Goal: Check status: Check status

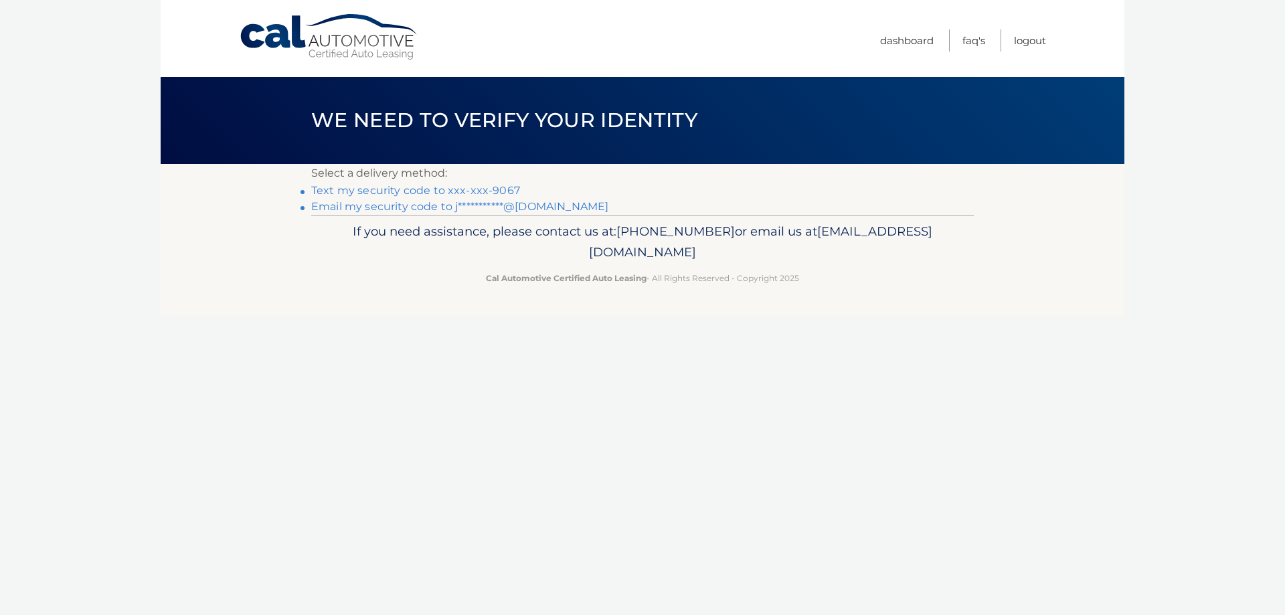
click at [417, 189] on link "Text my security code to xxx-xxx-9067" at bounding box center [415, 190] width 209 height 13
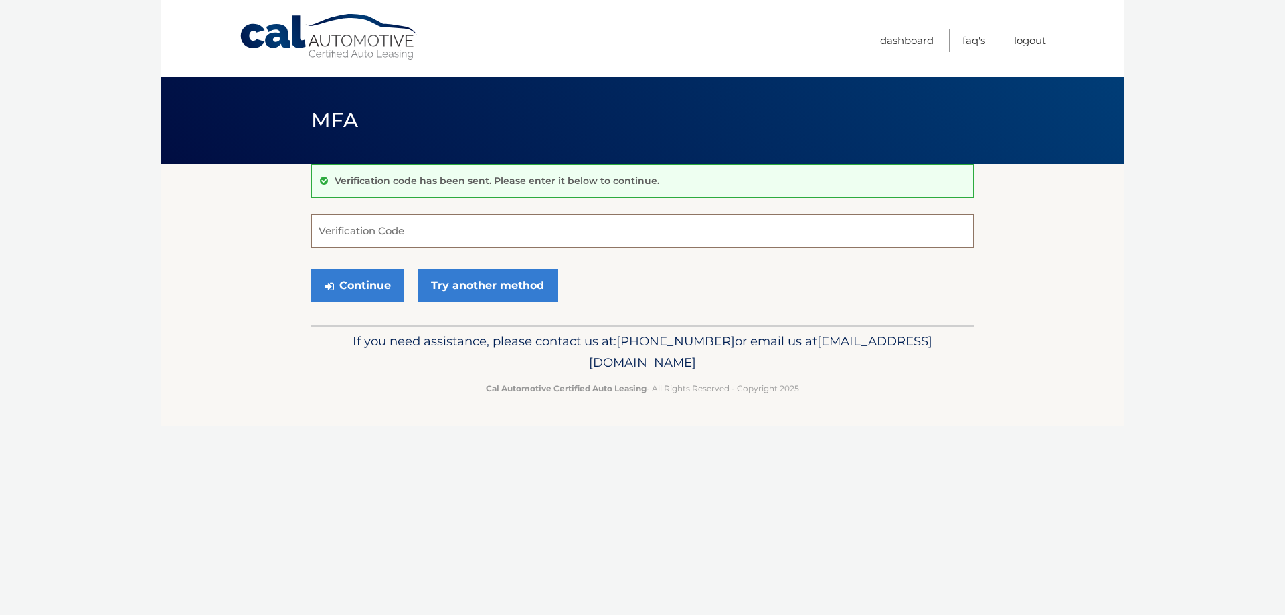
click at [533, 233] on input "Verification Code" at bounding box center [642, 230] width 662 height 33
type input "350971"
click at [311, 269] on button "Continue" at bounding box center [357, 285] width 93 height 33
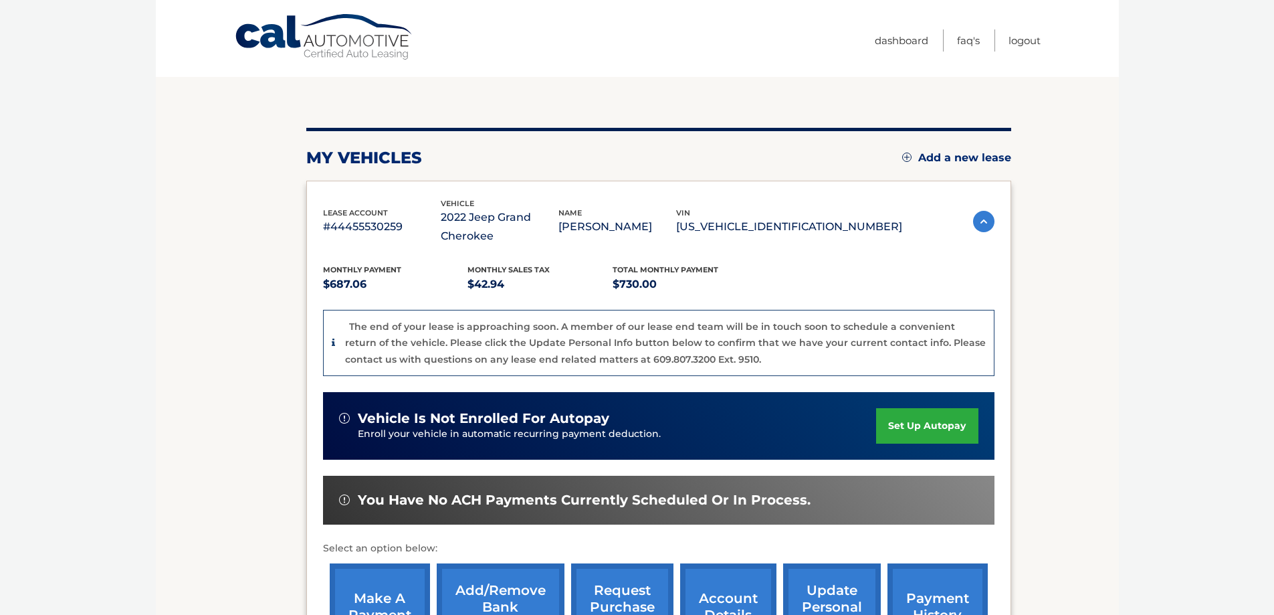
scroll to position [298, 0]
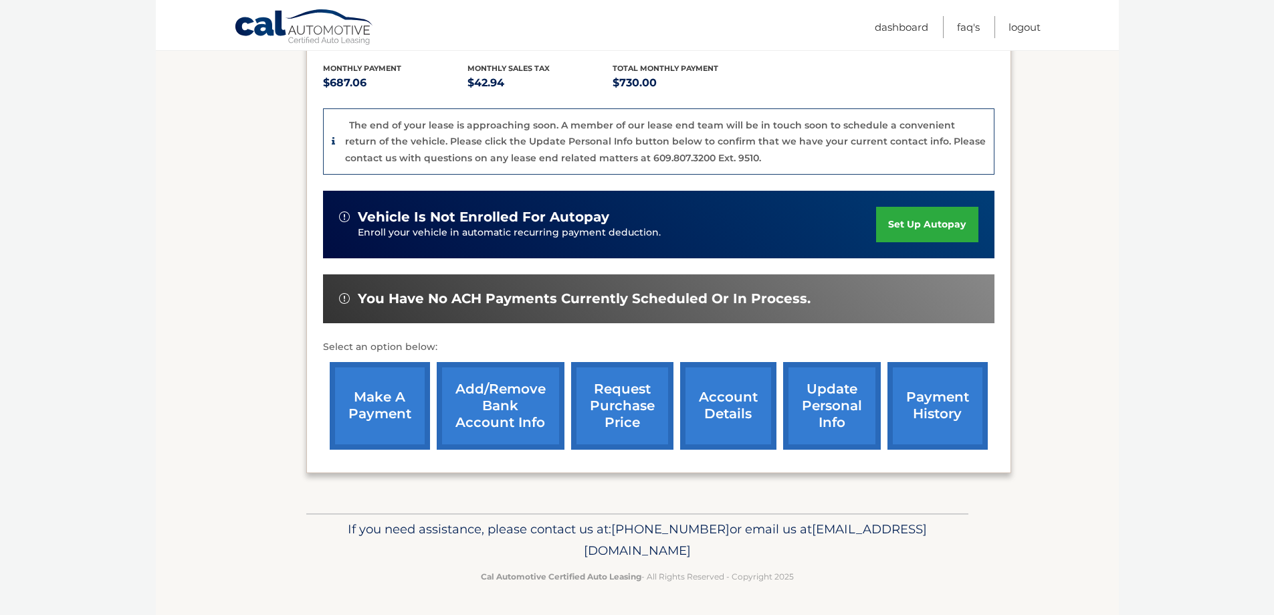
click at [730, 419] on link "account details" at bounding box center [728, 406] width 96 height 88
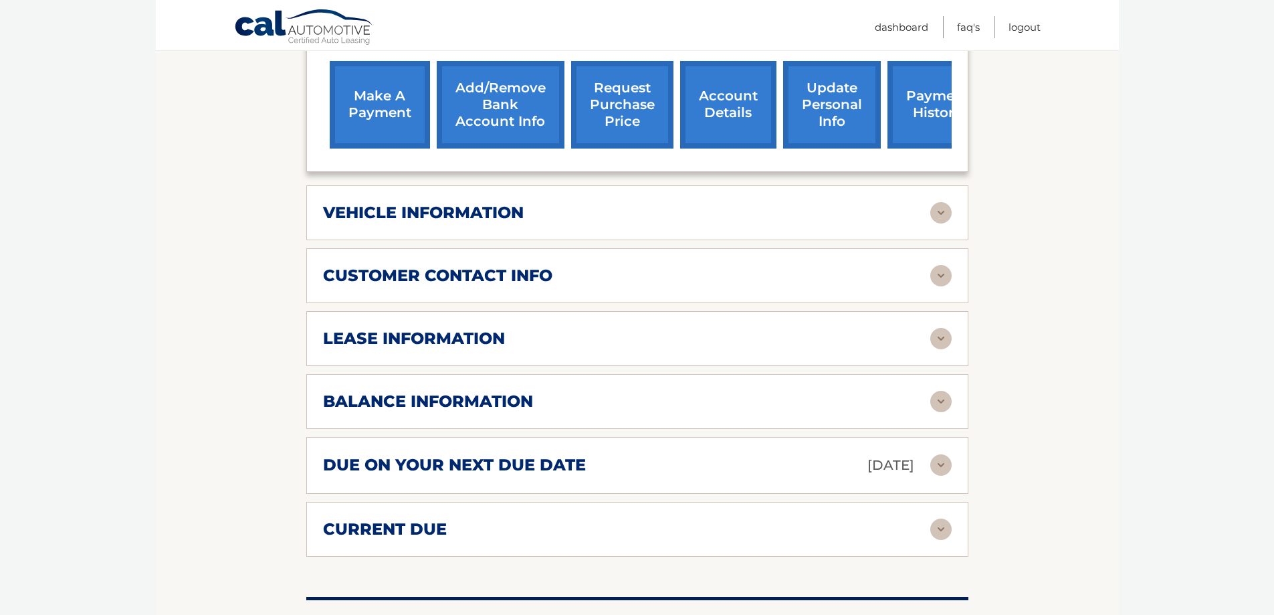
scroll to position [535, 0]
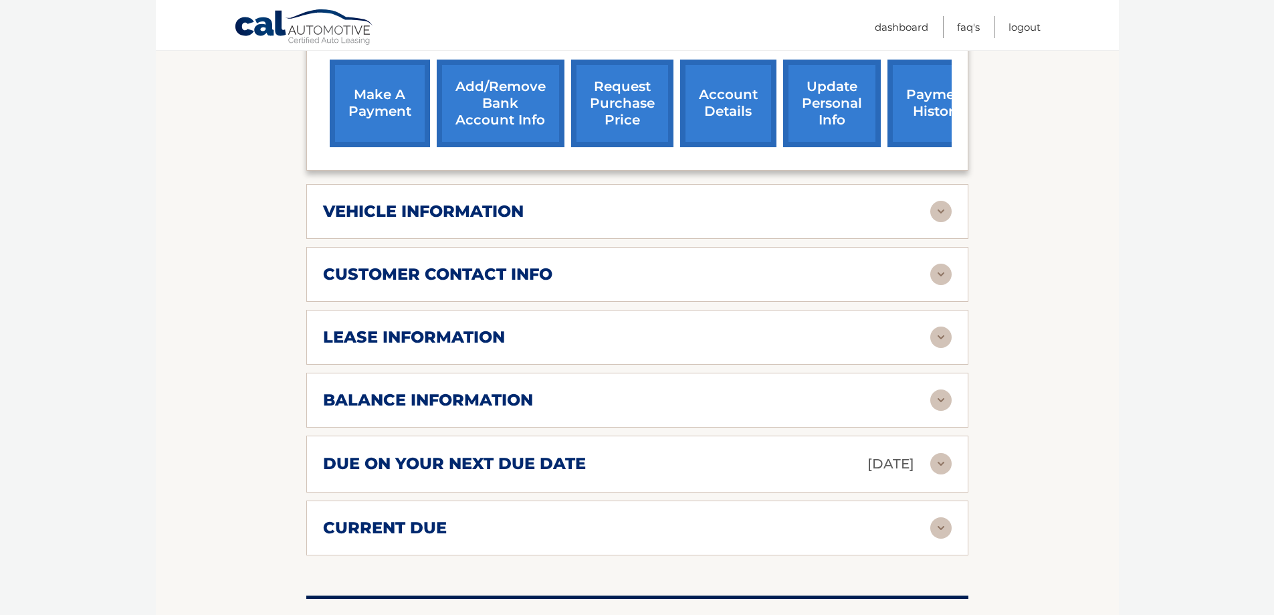
click at [941, 268] on img at bounding box center [941, 274] width 21 height 21
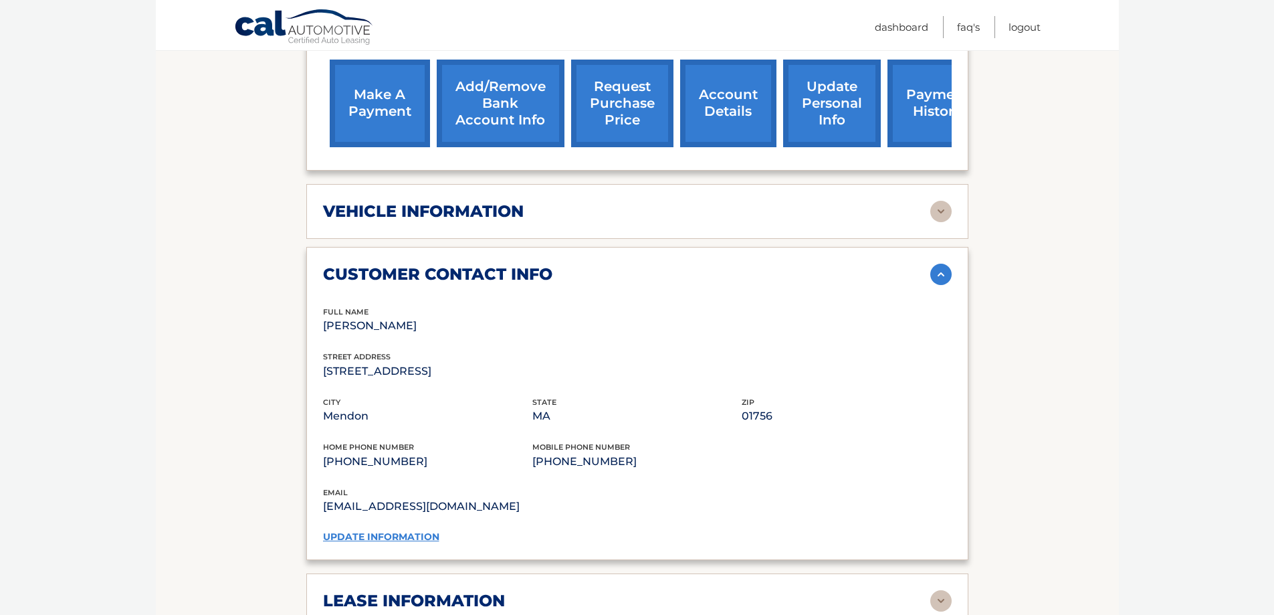
click at [941, 206] on img at bounding box center [941, 211] width 21 height 21
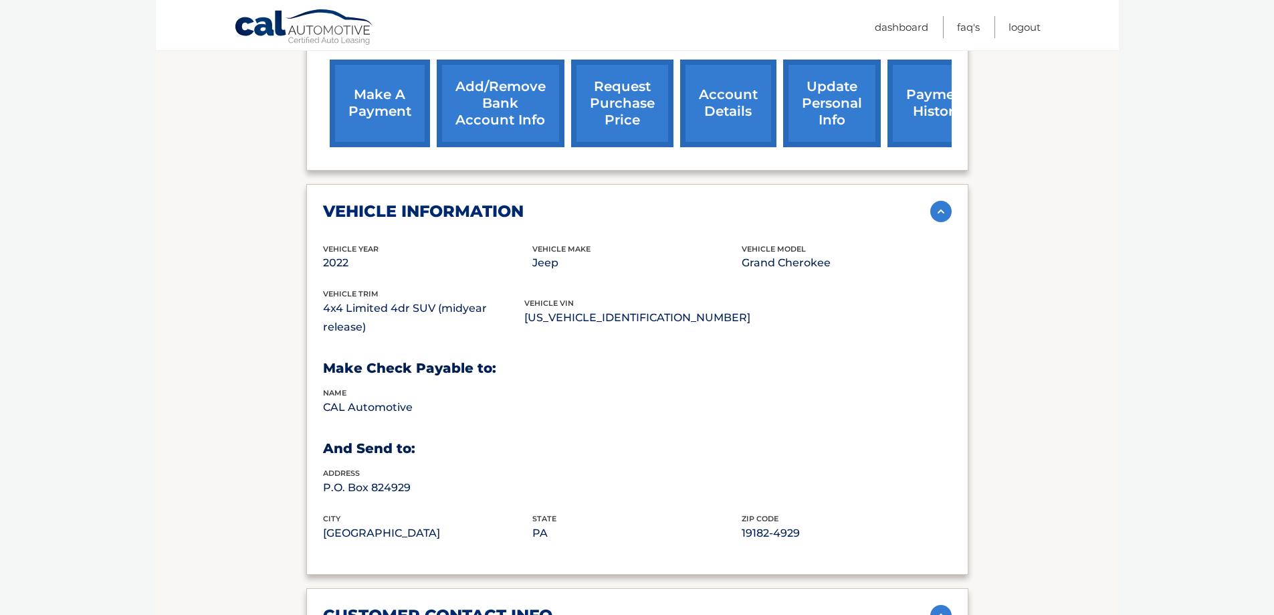
click at [943, 206] on img at bounding box center [941, 211] width 21 height 21
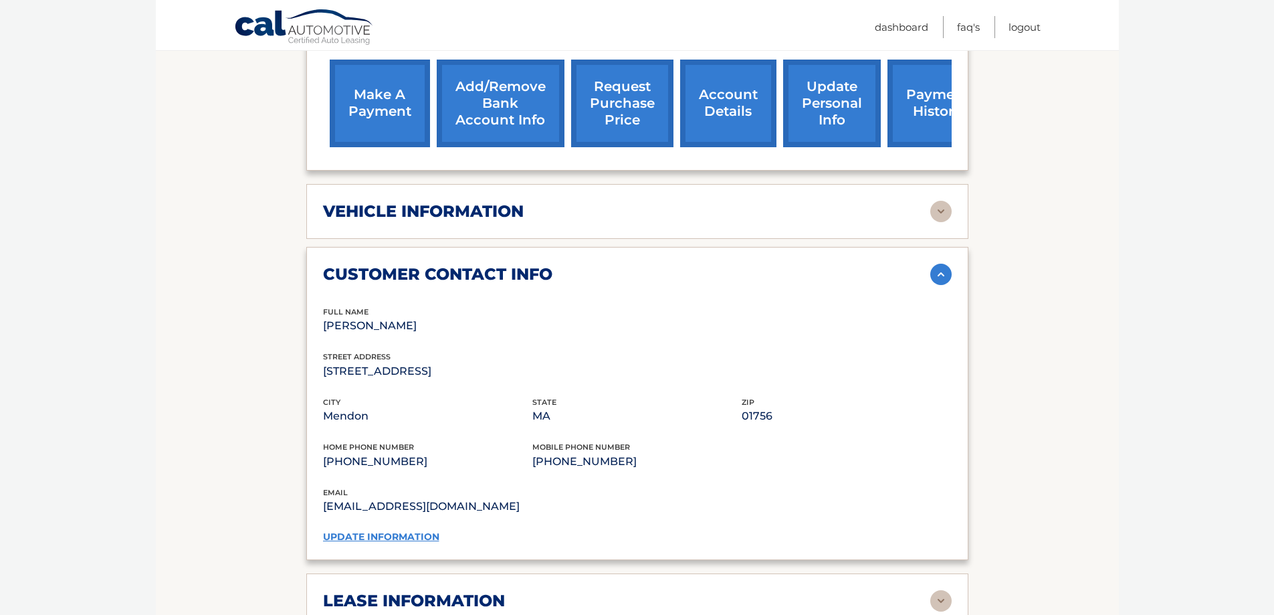
click at [941, 274] on img at bounding box center [941, 274] width 21 height 21
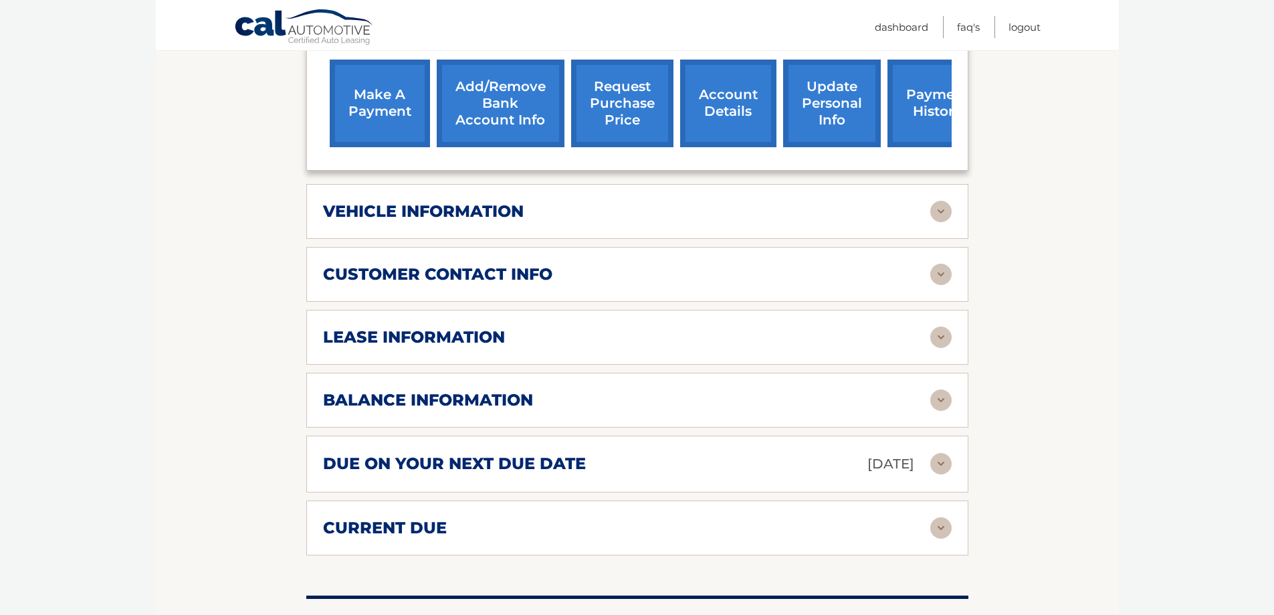
click at [945, 332] on img at bounding box center [941, 336] width 21 height 21
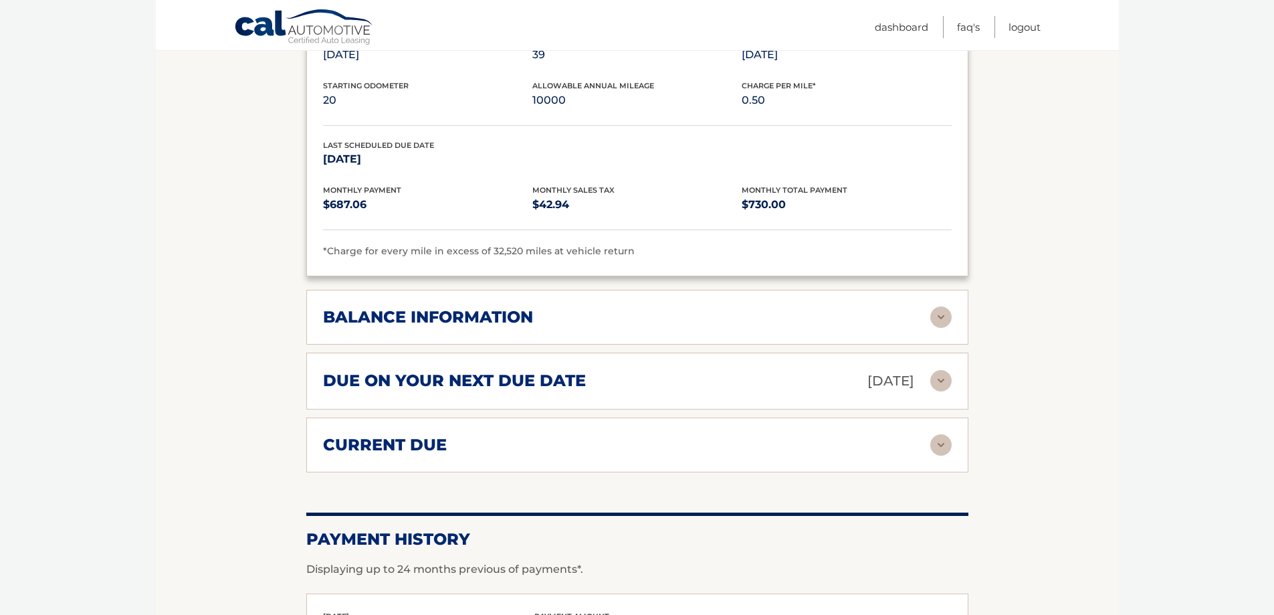
scroll to position [870, 0]
click at [935, 316] on img at bounding box center [941, 316] width 21 height 21
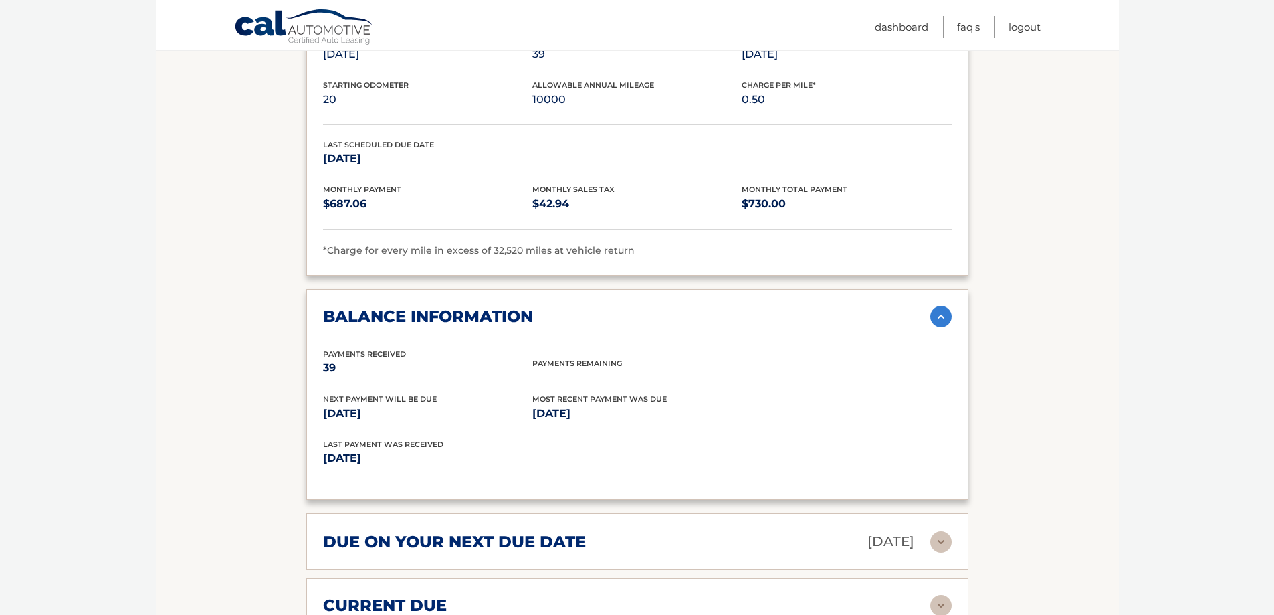
click at [356, 357] on span "Payments Received" at bounding box center [364, 353] width 83 height 9
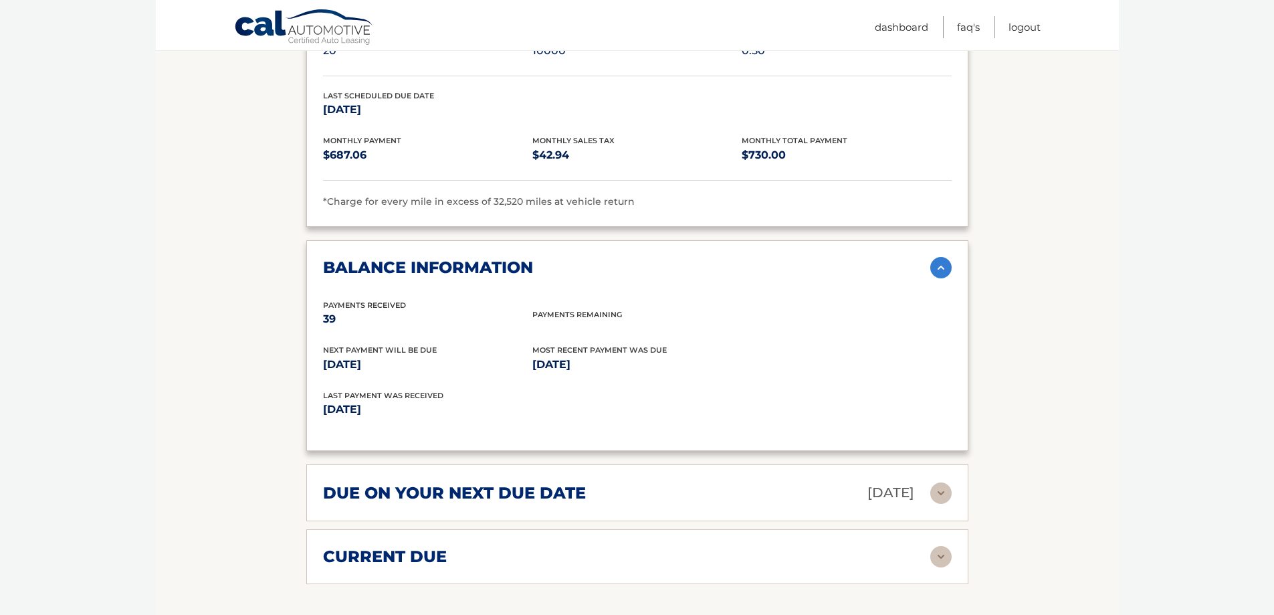
scroll to position [1070, 0]
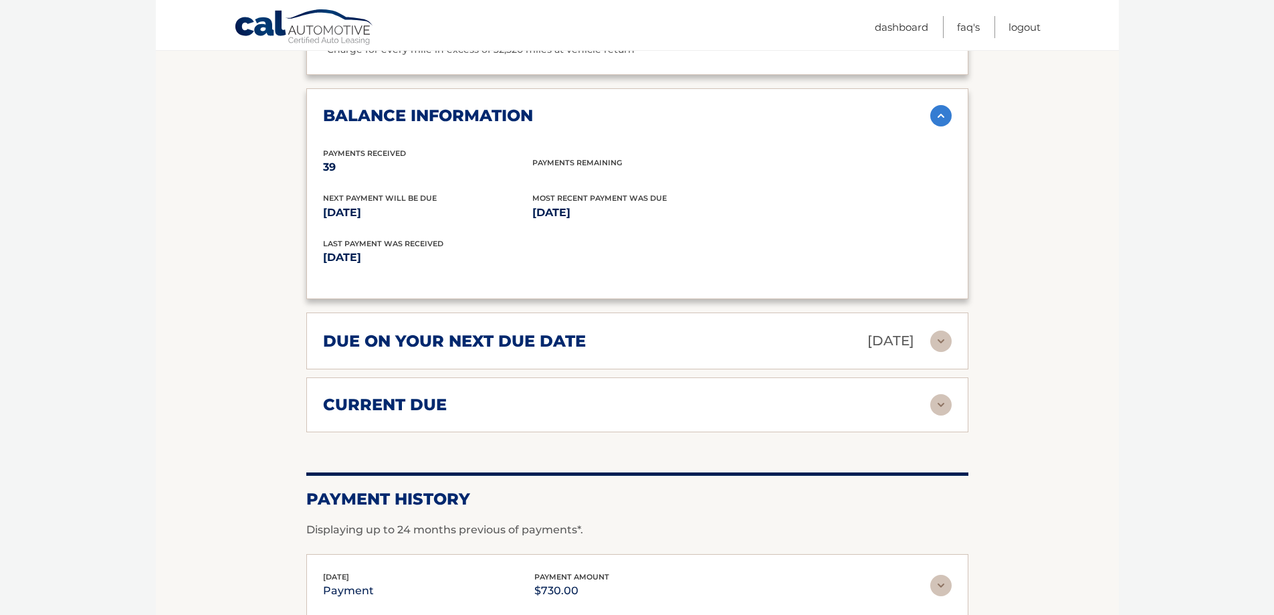
click at [947, 343] on img at bounding box center [941, 340] width 21 height 21
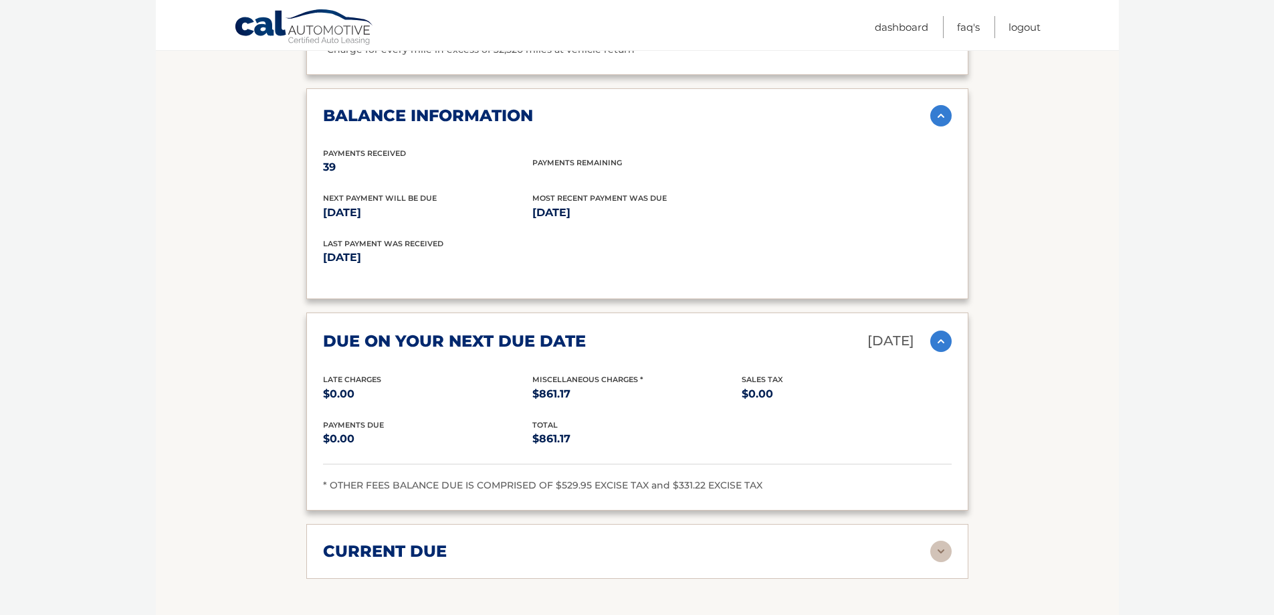
click at [944, 551] on img at bounding box center [941, 551] width 21 height 21
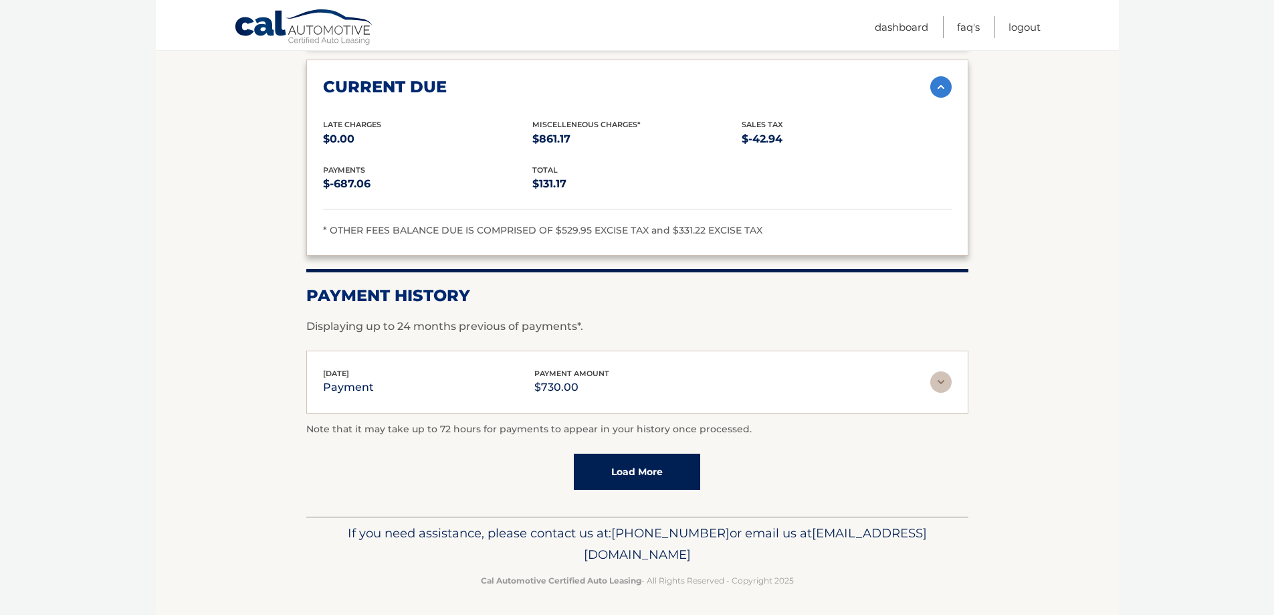
scroll to position [1538, 0]
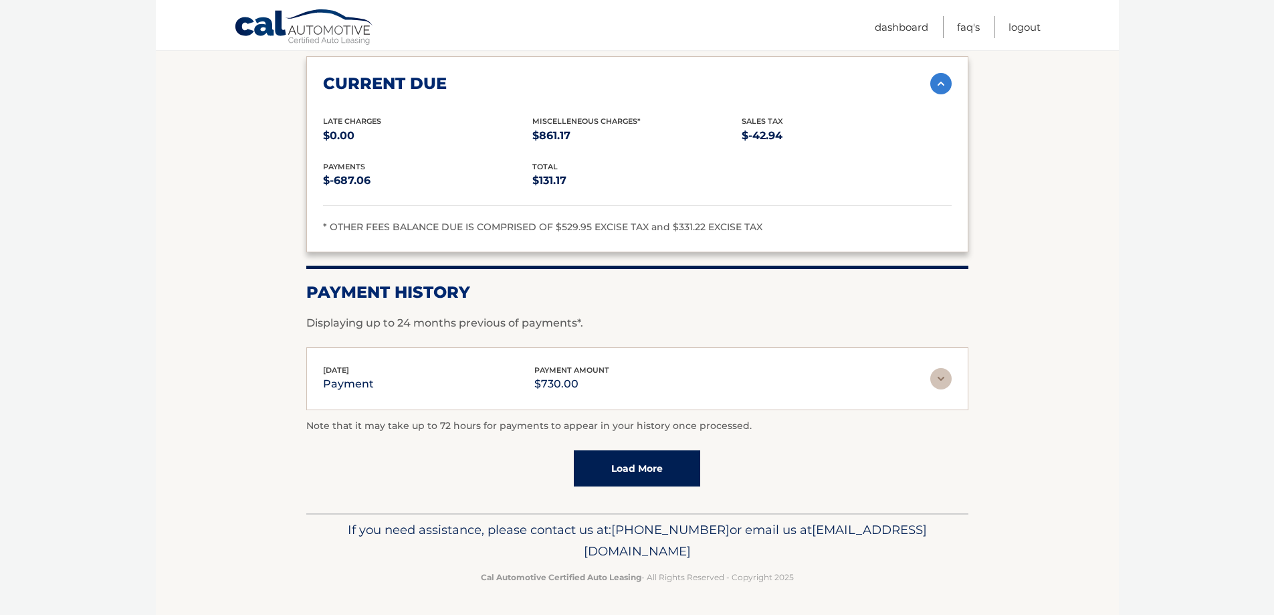
click at [645, 474] on link "Load More" at bounding box center [637, 468] width 126 height 36
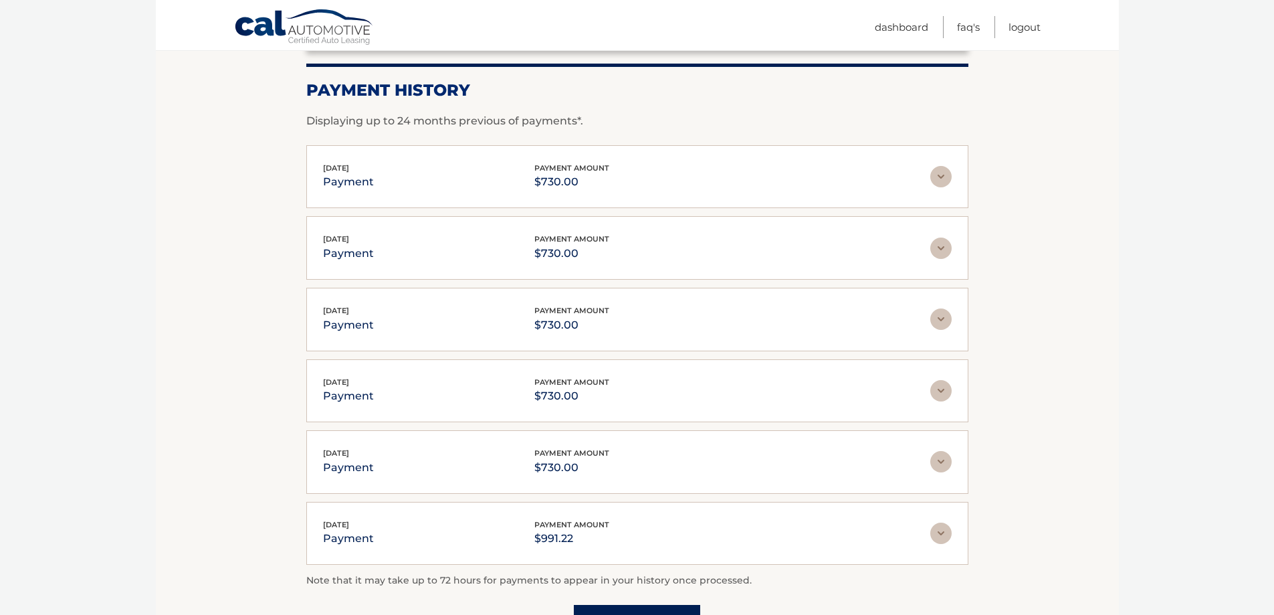
scroll to position [1806, 0]
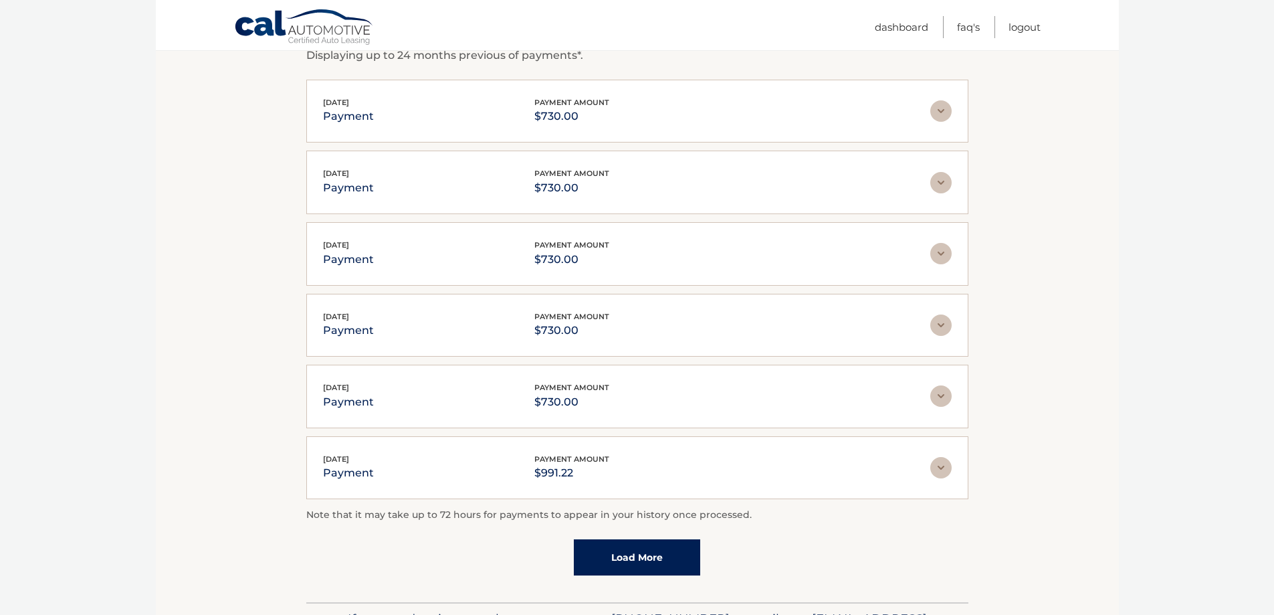
click at [944, 470] on img at bounding box center [941, 467] width 21 height 21
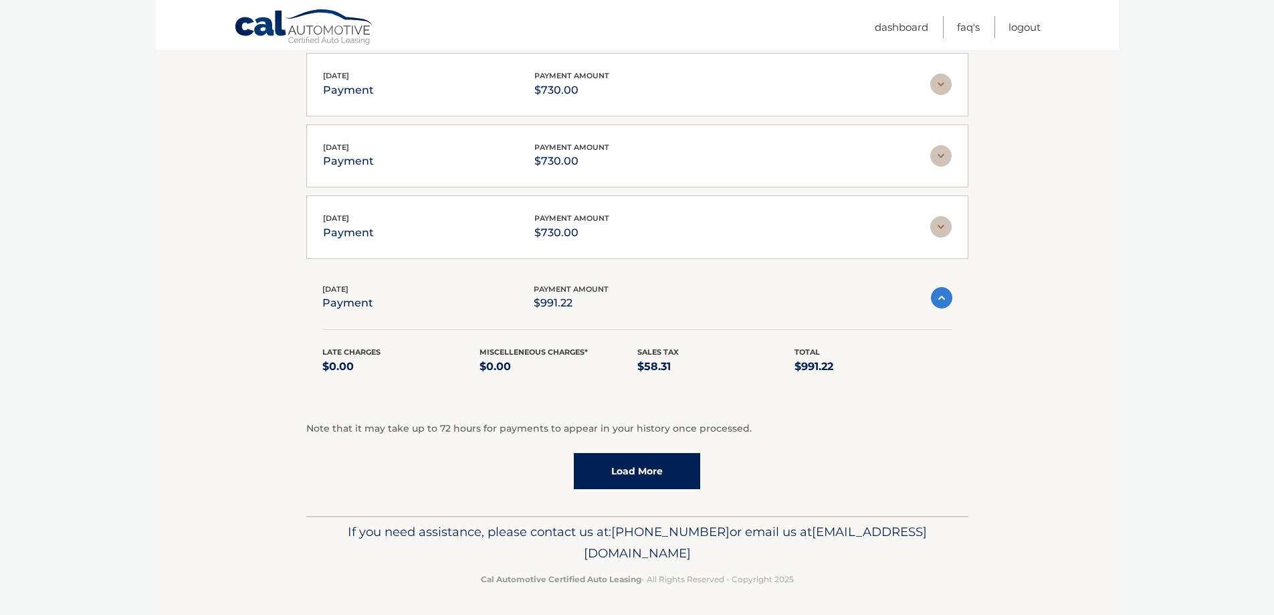
scroll to position [1977, 0]
click at [638, 467] on link "Load More" at bounding box center [637, 469] width 126 height 36
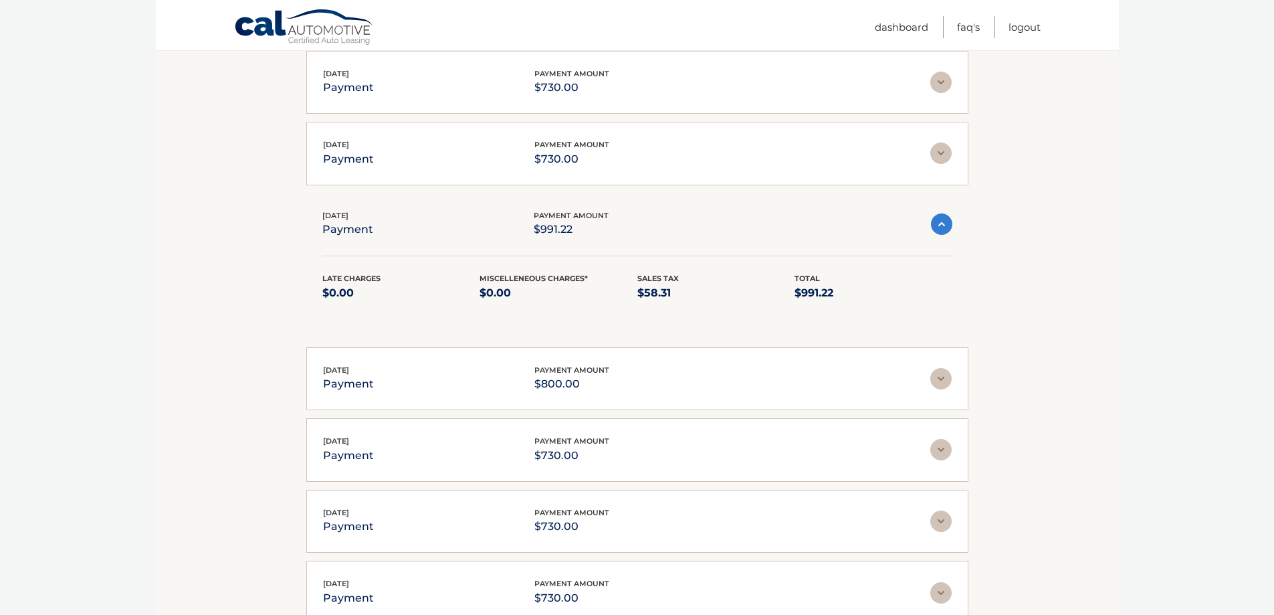
scroll to position [2178, 0]
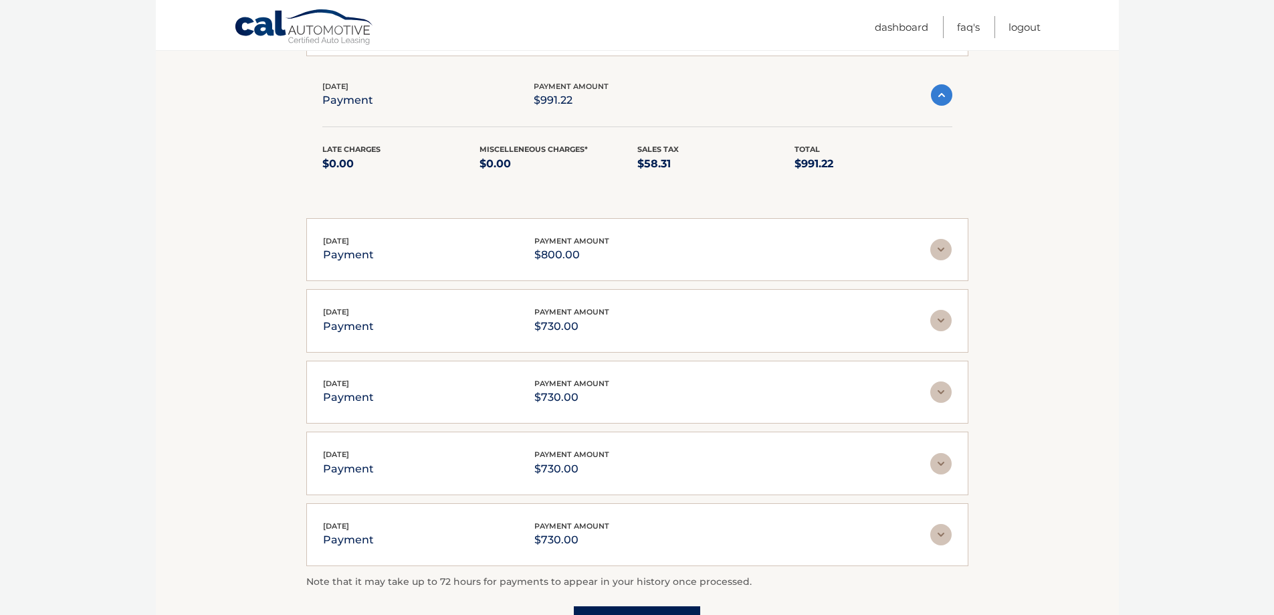
click at [939, 250] on img at bounding box center [941, 249] width 21 height 21
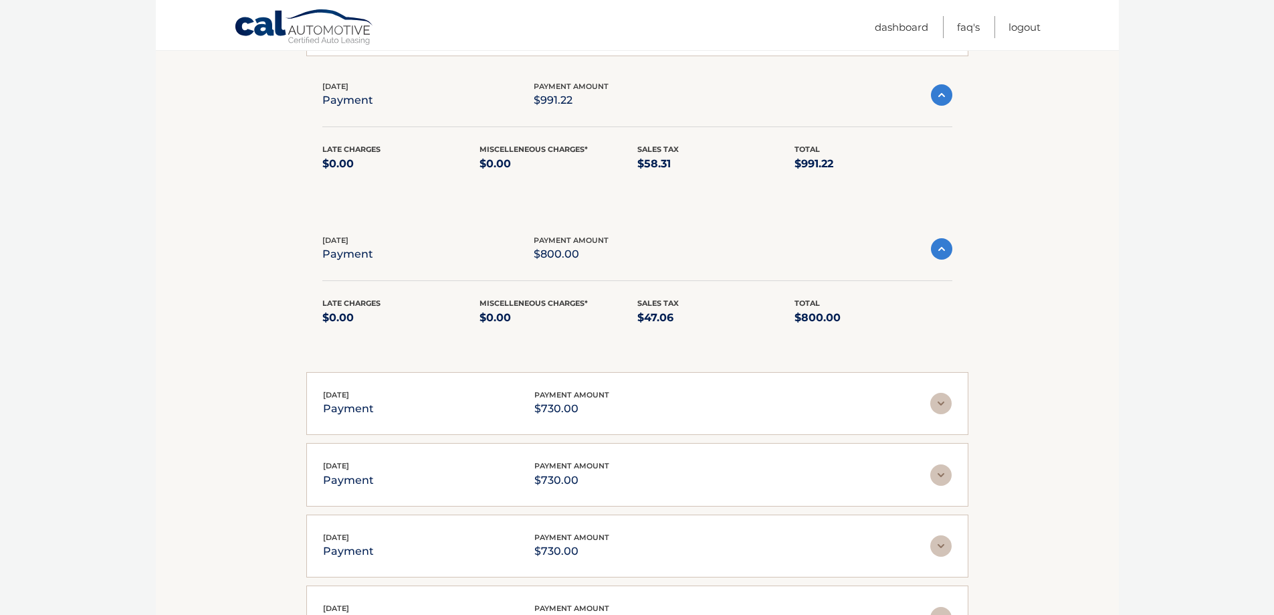
click at [947, 399] on img at bounding box center [941, 403] width 21 height 21
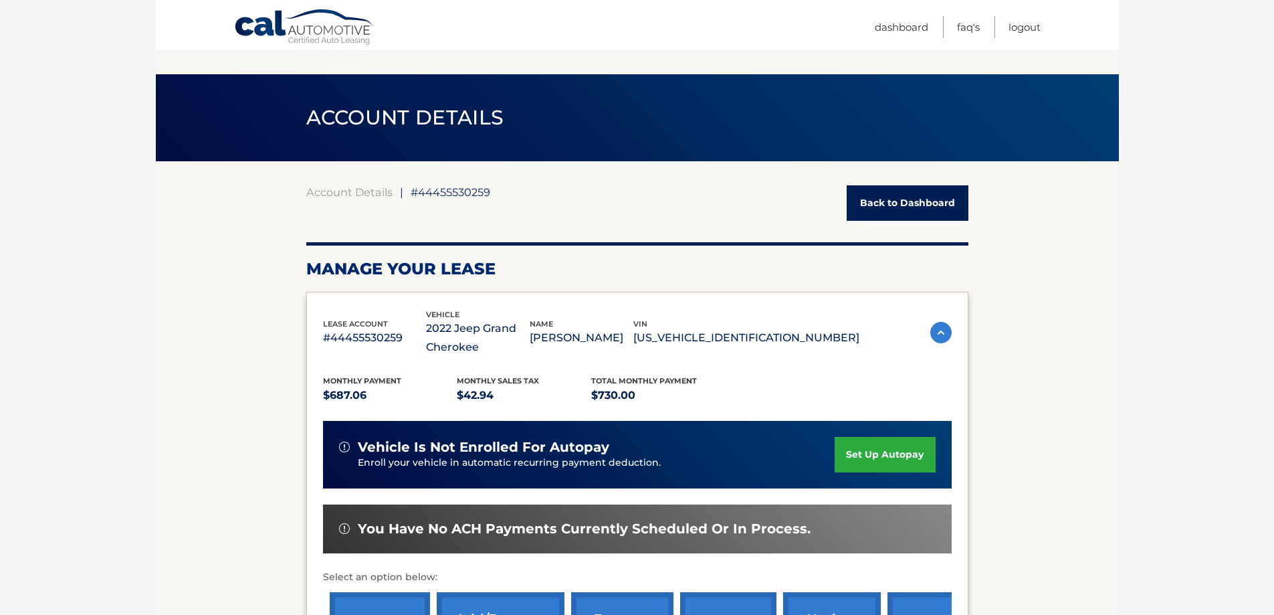
scroll to position [0, 0]
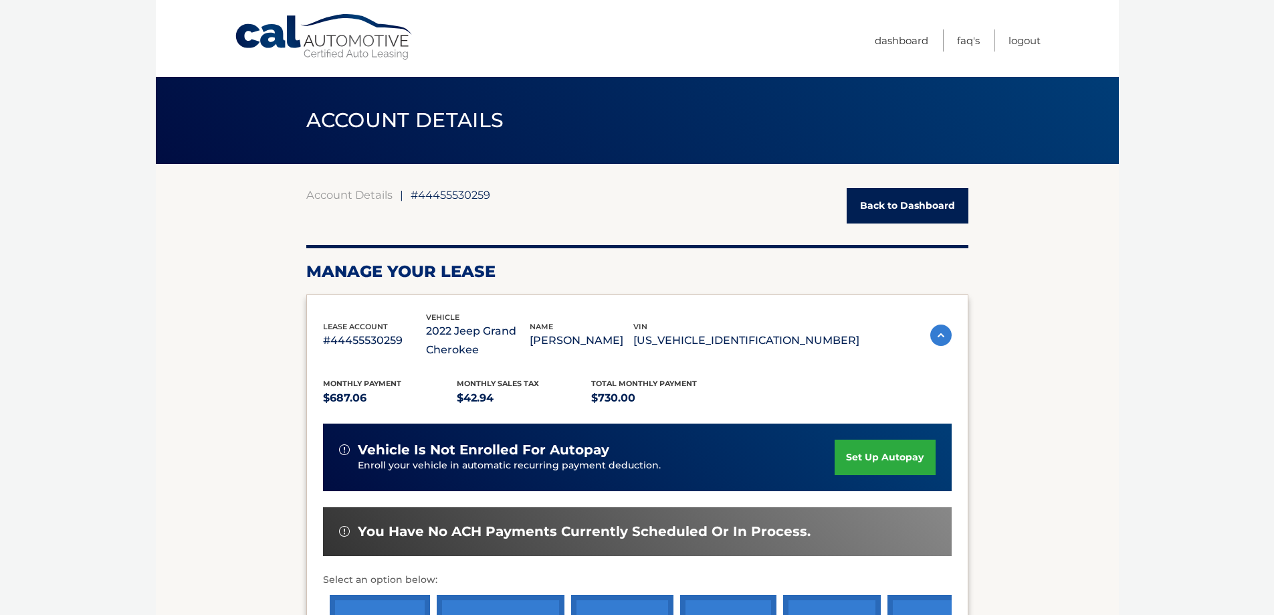
click at [911, 201] on link "Back to Dashboard" at bounding box center [908, 205] width 122 height 35
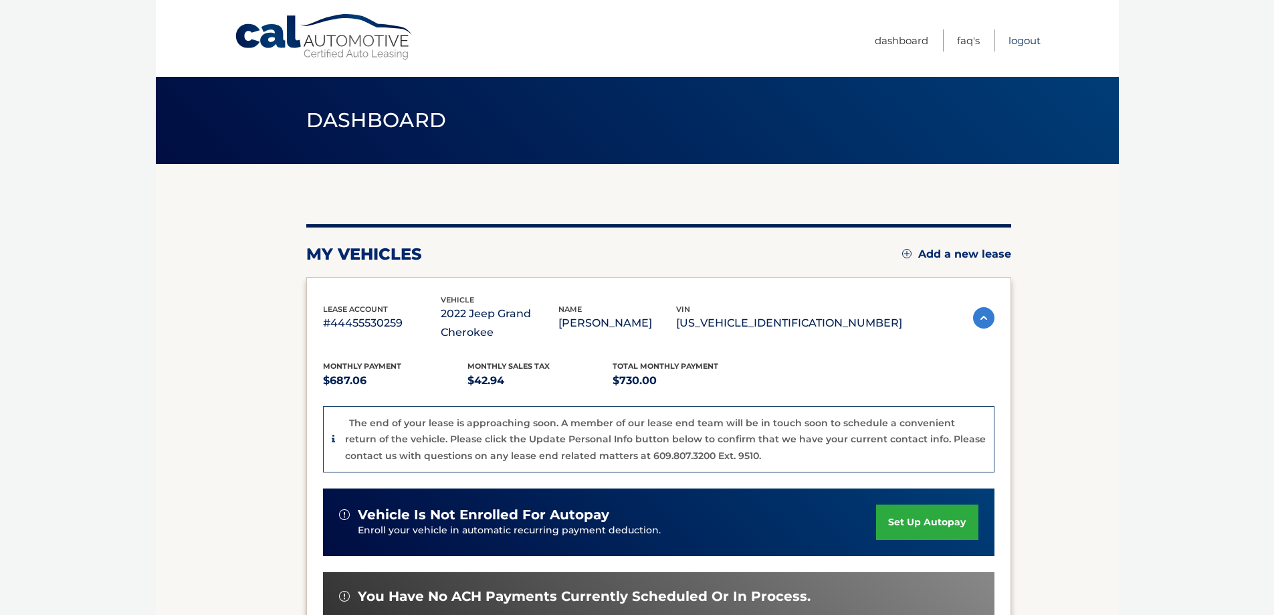
click at [1021, 42] on link "Logout" at bounding box center [1025, 40] width 32 height 22
